Goal: Register for event/course

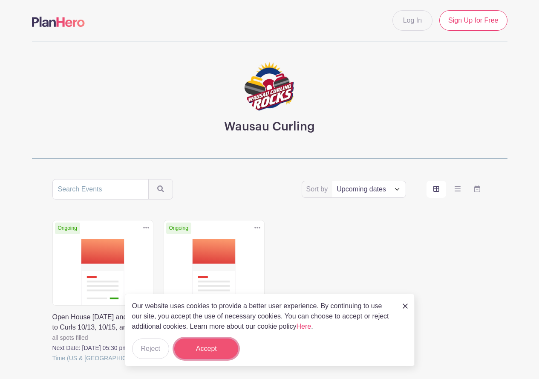
click at [204, 349] on button "Accept" at bounding box center [206, 348] width 64 height 20
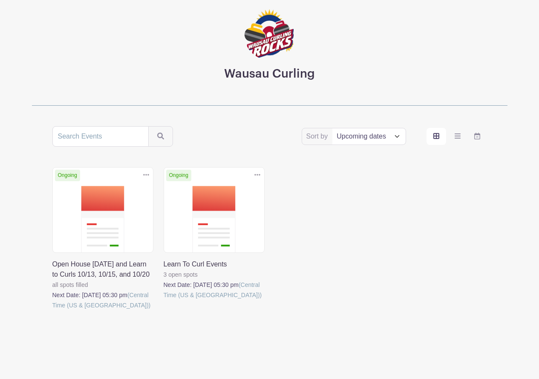
scroll to position [61, 0]
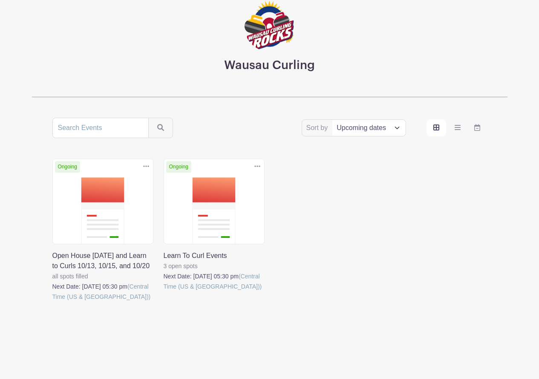
click at [164, 292] on link at bounding box center [164, 292] width 0 height 0
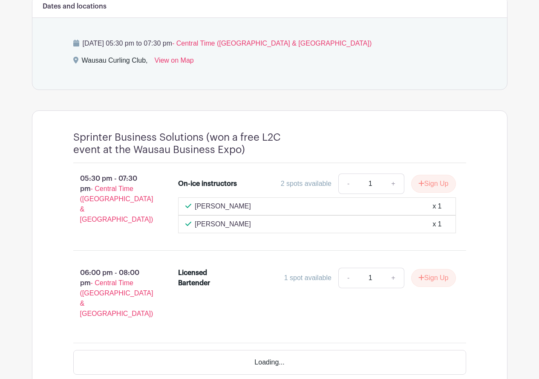
scroll to position [377, 0]
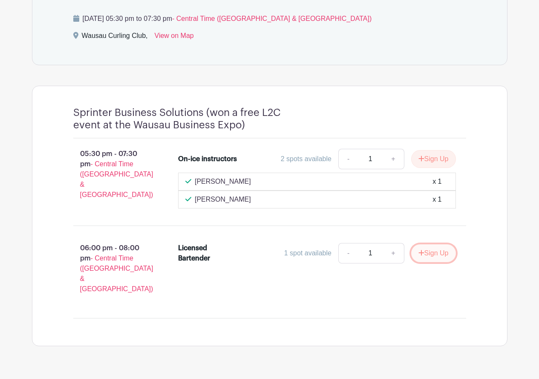
click at [429, 253] on button "Sign Up" at bounding box center [433, 253] width 45 height 18
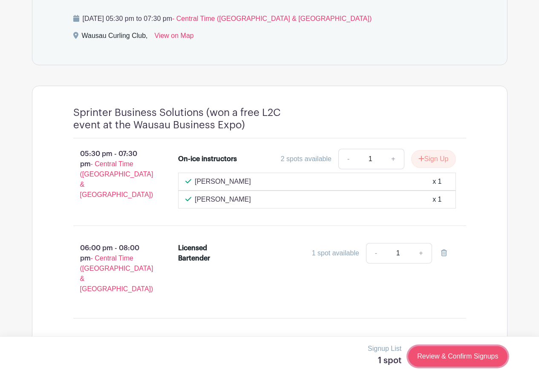
click at [448, 358] on link "Review & Confirm Signups" at bounding box center [457, 356] width 99 height 20
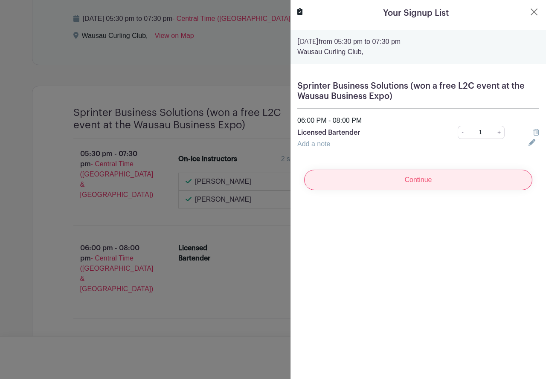
click at [421, 183] on input "Continue" at bounding box center [418, 180] width 228 height 20
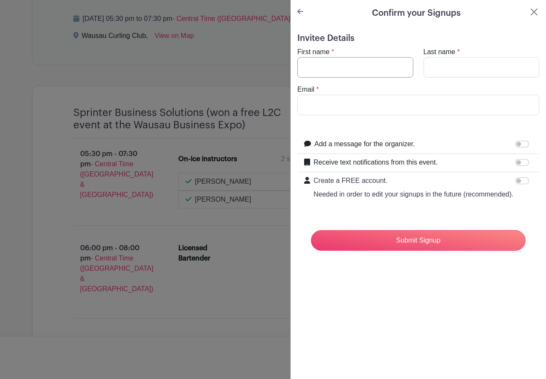
click at [337, 66] on input "First name" at bounding box center [355, 67] width 116 height 20
type input "[PERSON_NAME]"
type input "[PERSON_NAME][EMAIL_ADDRESS][PERSON_NAME][DOMAIN_NAME]"
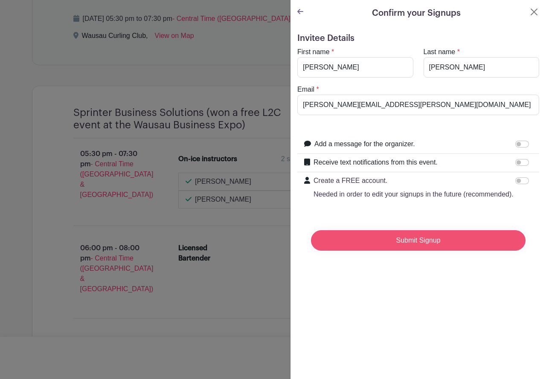
click at [406, 251] on input "Submit Signup" at bounding box center [418, 240] width 214 height 20
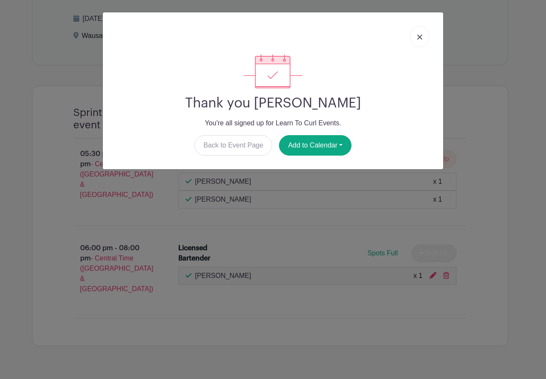
click at [420, 37] on img at bounding box center [419, 37] width 5 height 5
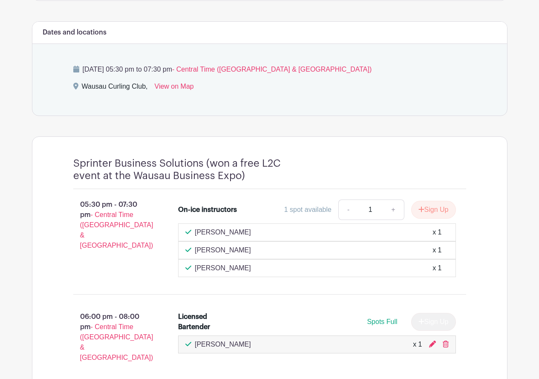
scroll to position [399, 0]
